Goal: Information Seeking & Learning: Find specific fact

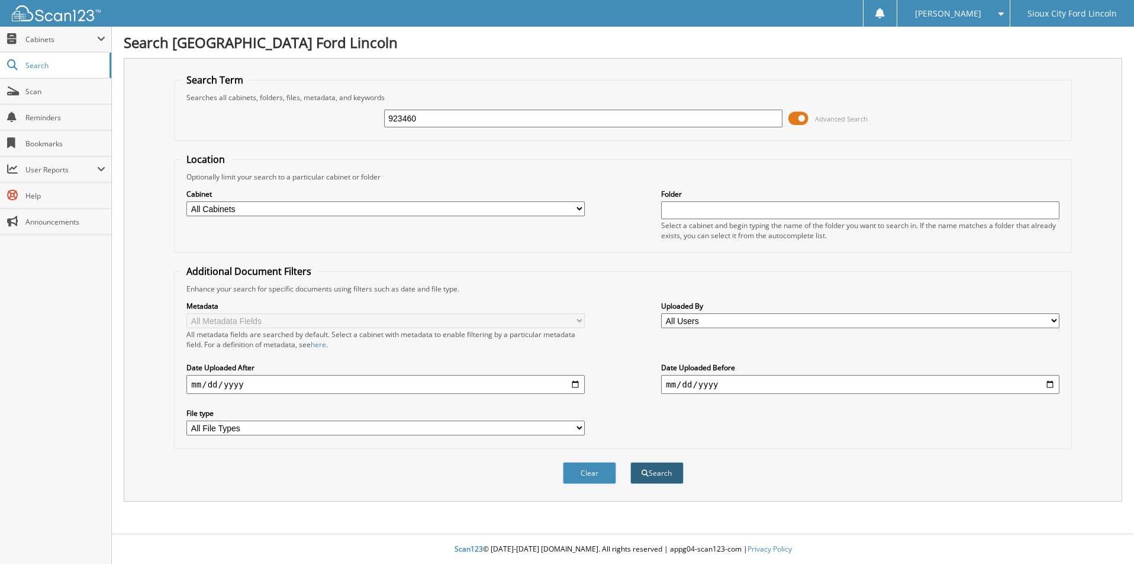
type input "923460"
click at [652, 480] on button "Search" at bounding box center [657, 473] width 53 height 22
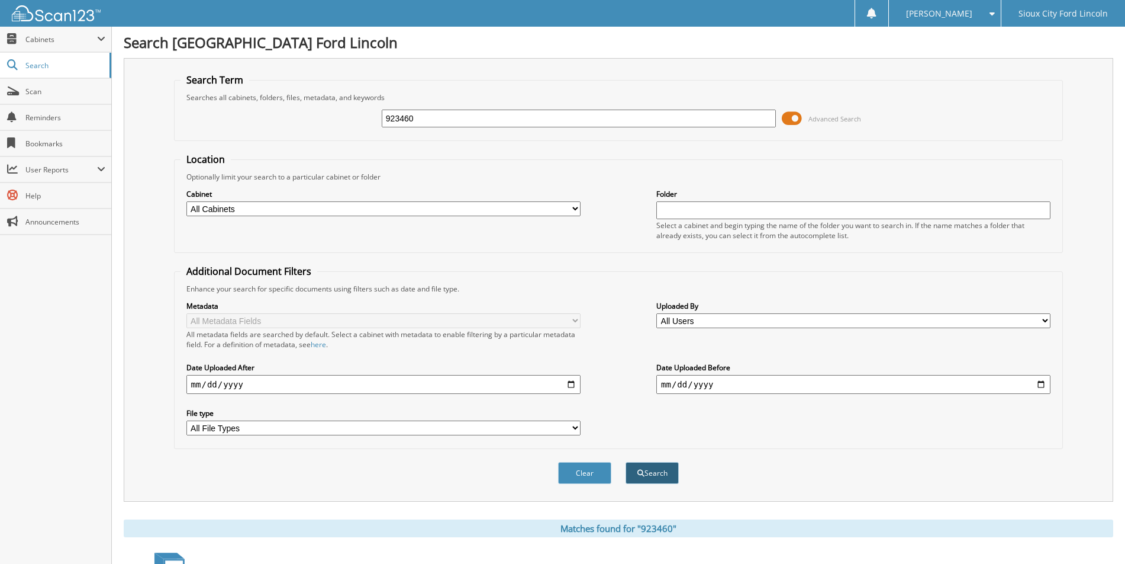
click at [650, 477] on button "Search" at bounding box center [652, 473] width 53 height 22
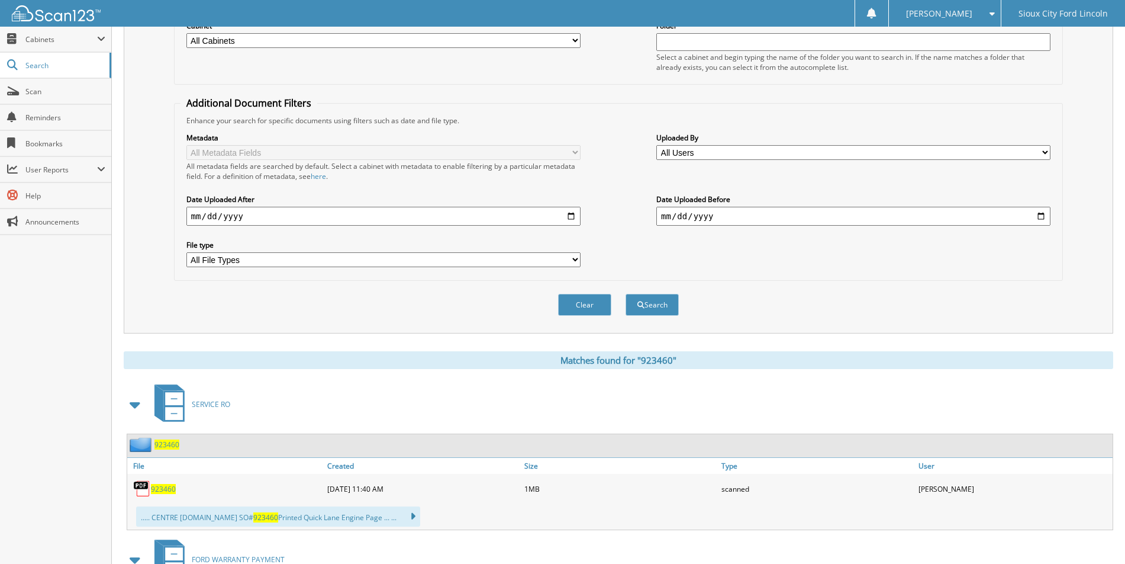
scroll to position [178, 0]
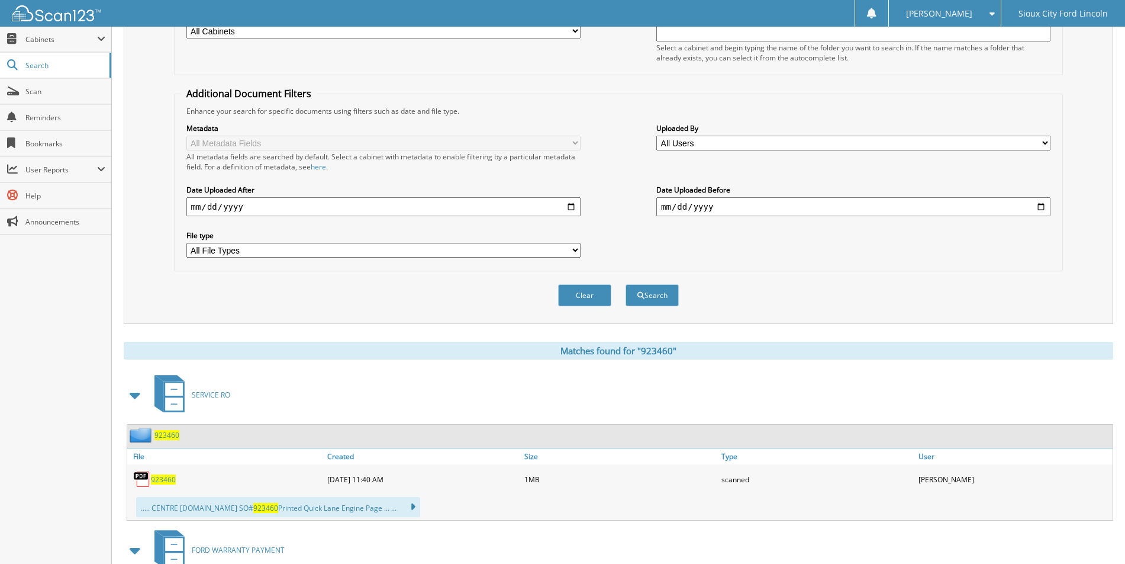
click at [165, 435] on span "923460" at bounding box center [167, 435] width 25 height 10
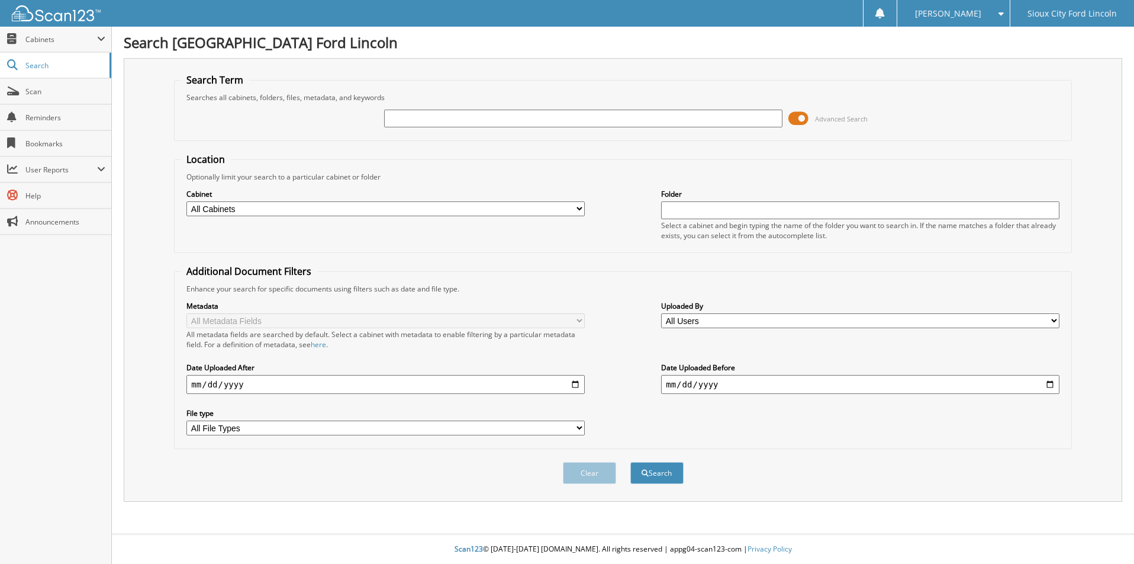
click at [422, 121] on input "text" at bounding box center [583, 119] width 398 height 18
type input "940985"
click at [652, 474] on button "Search" at bounding box center [657, 473] width 53 height 22
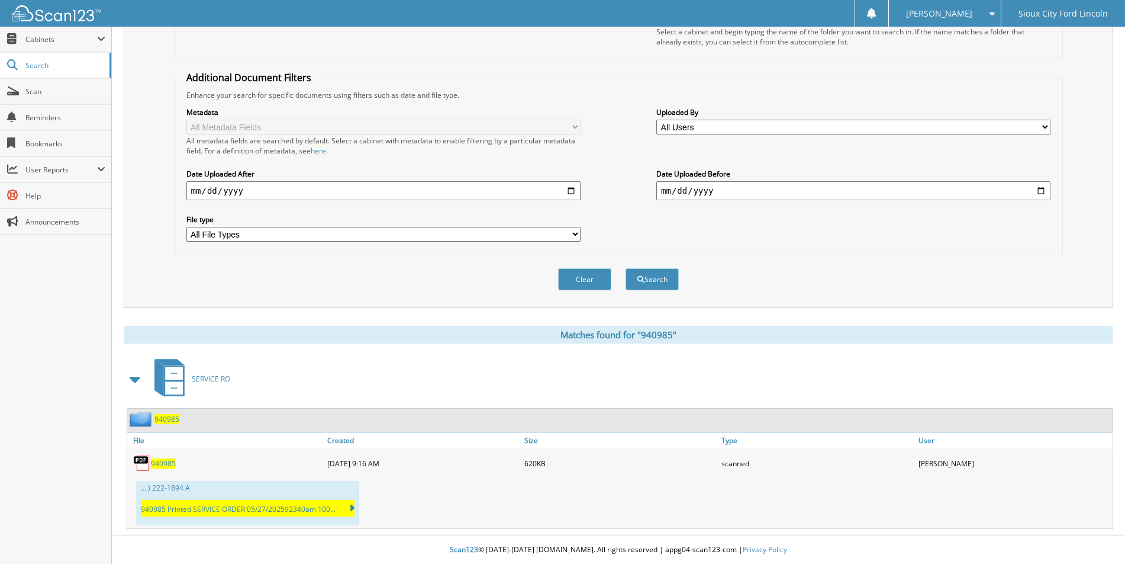
scroll to position [195, 0]
click at [164, 420] on span "940985" at bounding box center [167, 418] width 25 height 10
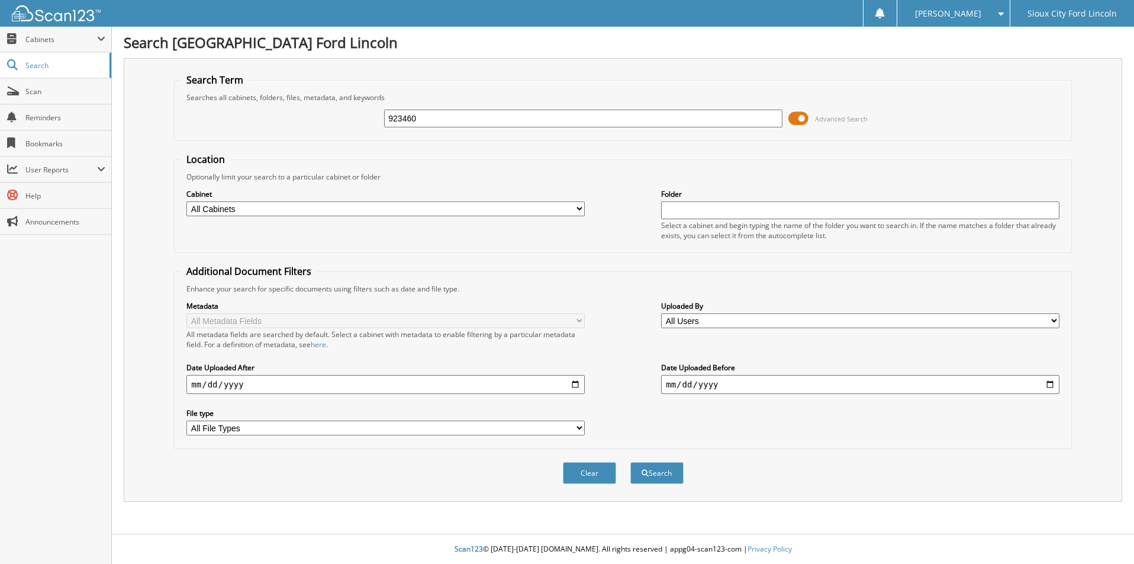
type input "923460"
click at [631, 462] on button "Search" at bounding box center [657, 473] width 53 height 22
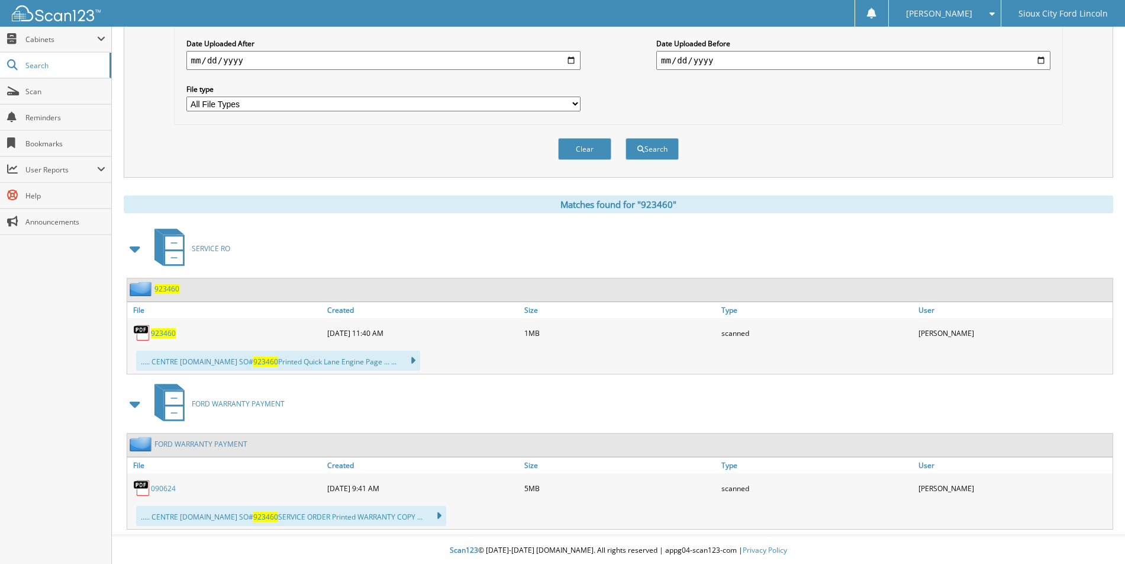
scroll to position [326, 0]
click at [166, 287] on span "923460" at bounding box center [167, 287] width 25 height 10
